Goal: Task Accomplishment & Management: Manage account settings

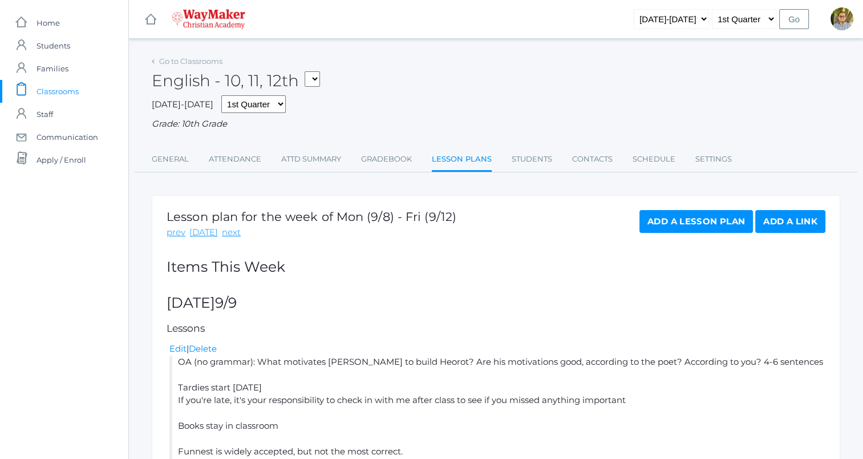
click at [68, 86] on span "Classrooms" at bounding box center [58, 91] width 42 height 23
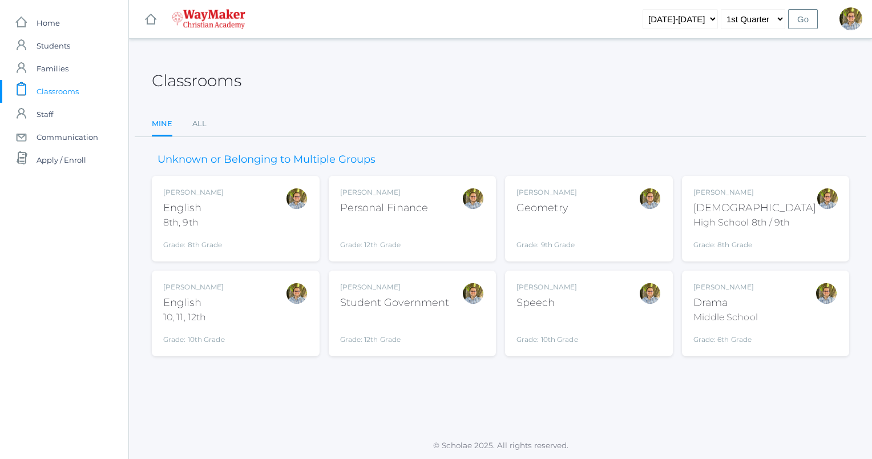
click at [775, 296] on div "Kylen Braileanu Drama Middle School Grade: 6th Grade THEATER" at bounding box center [765, 313] width 145 height 63
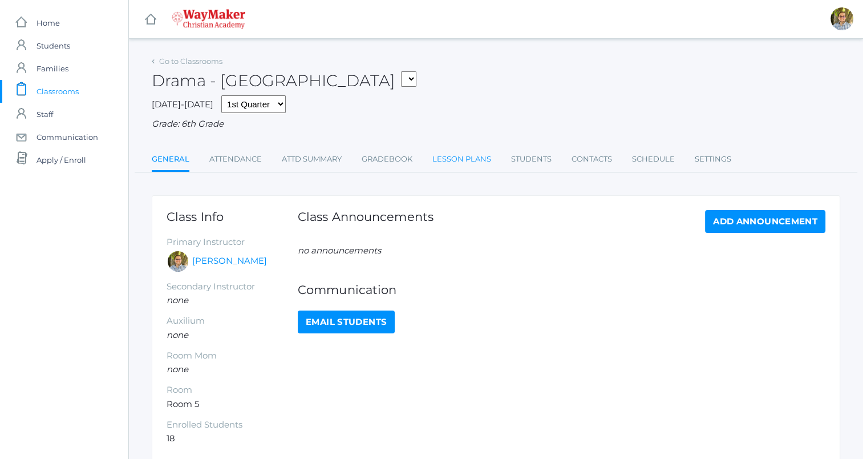
click at [460, 162] on link "Lesson Plans" at bounding box center [461, 159] width 59 height 23
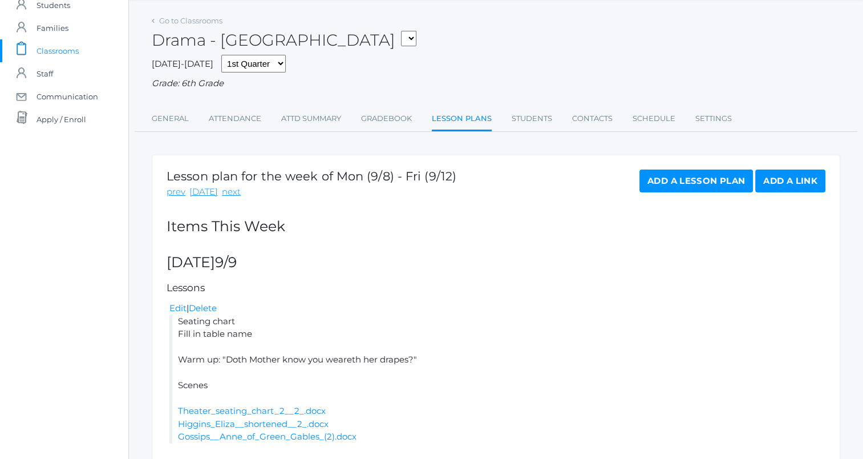
scroll to position [41, 0]
click at [390, 119] on link "Gradebook" at bounding box center [386, 118] width 51 height 23
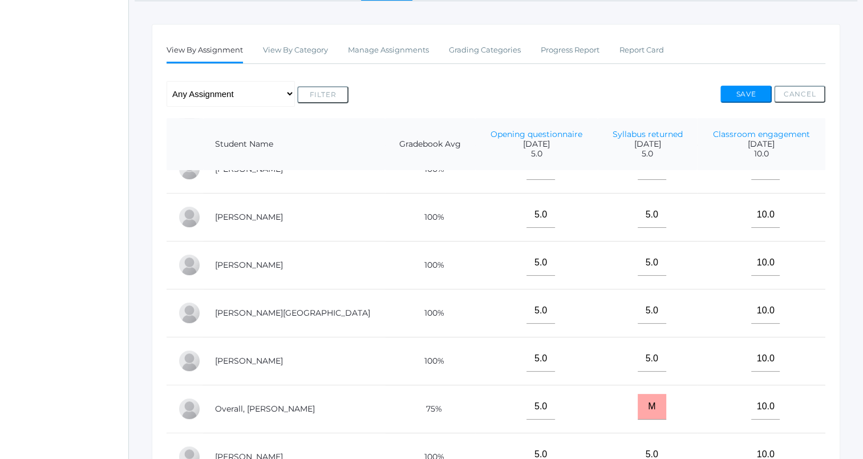
scroll to position [451, 0]
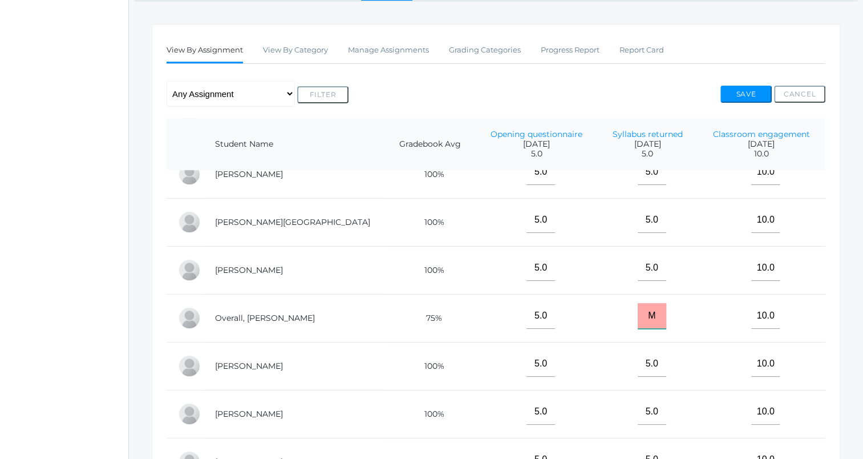
click at [638, 316] on input "M" at bounding box center [652, 316] width 29 height 26
type input "5"
click at [743, 95] on button "Save" at bounding box center [745, 94] width 51 height 17
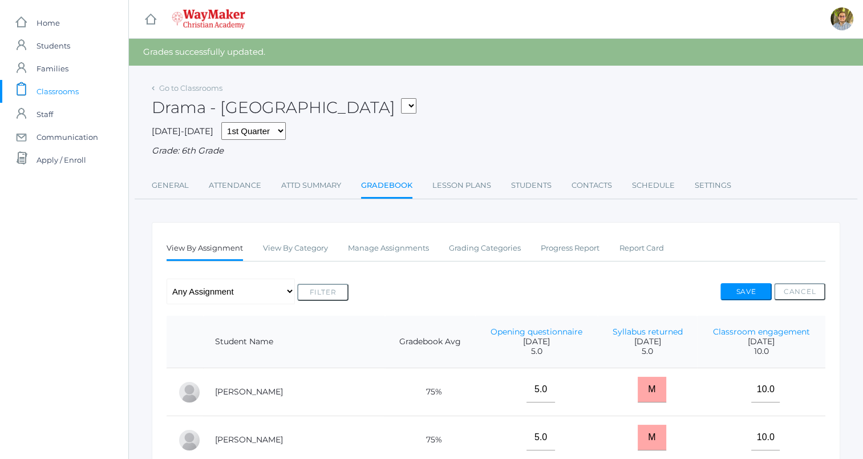
click at [64, 88] on span "Classrooms" at bounding box center [58, 91] width 42 height 23
